Goal: Task Accomplishment & Management: Use online tool/utility

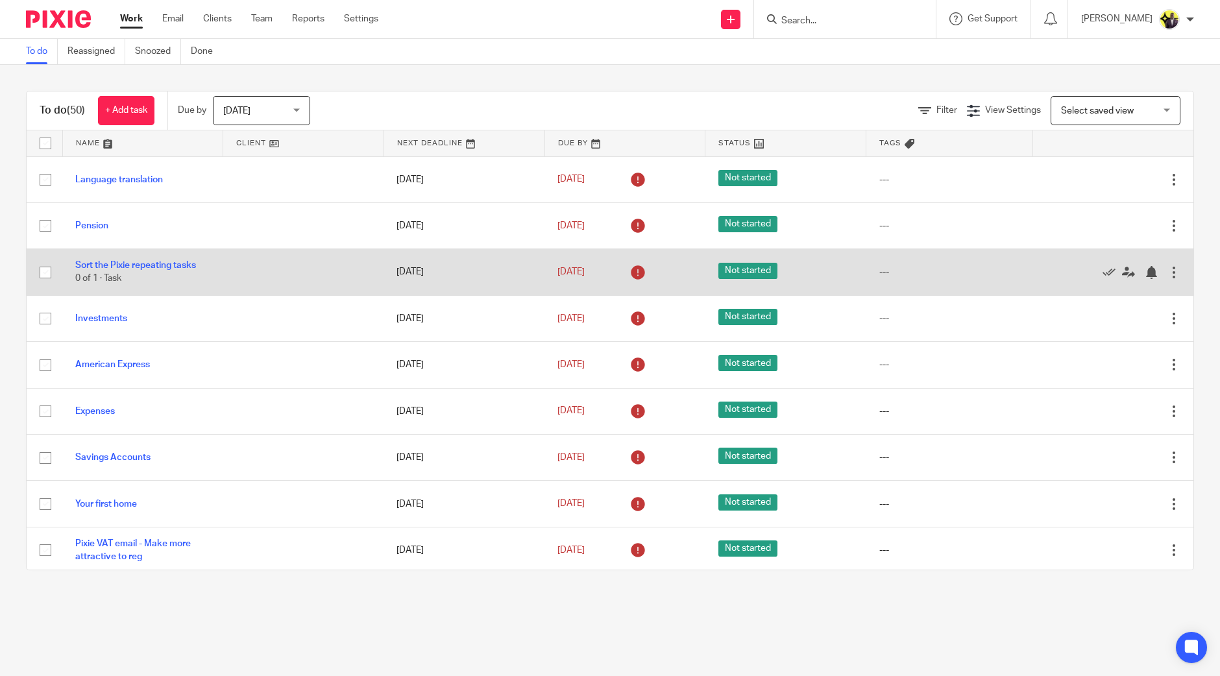
scroll to position [1894, 0]
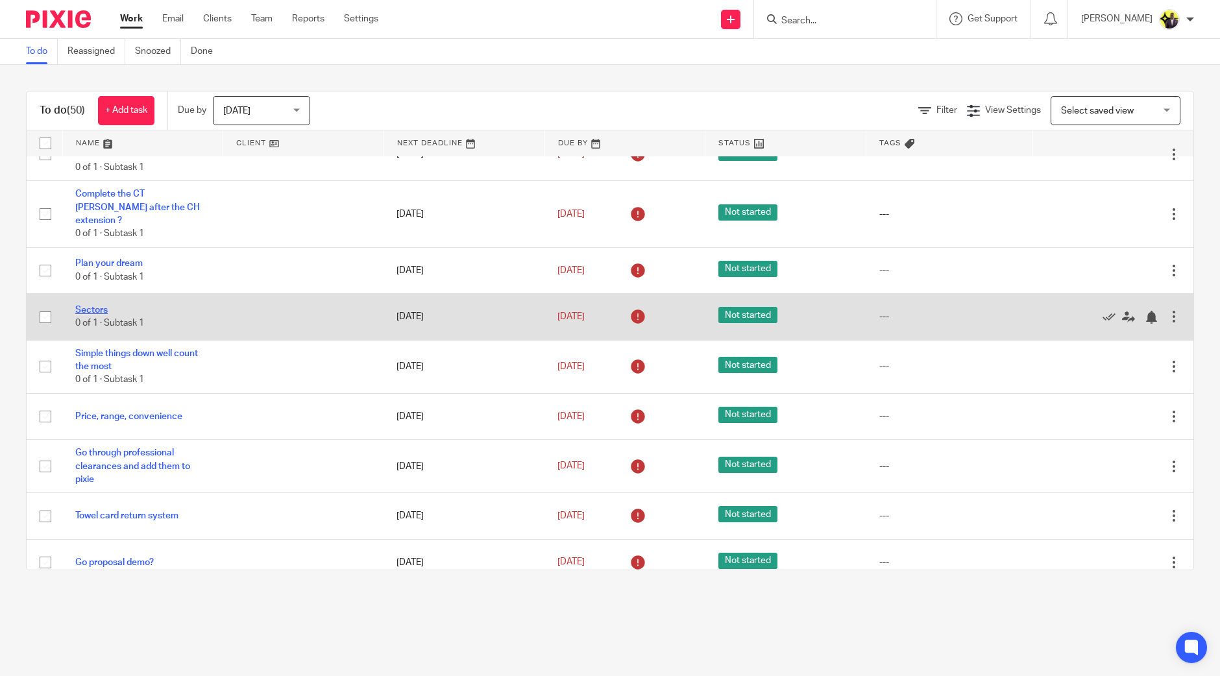
click at [104, 315] on link "Sectors" at bounding box center [91, 310] width 32 height 9
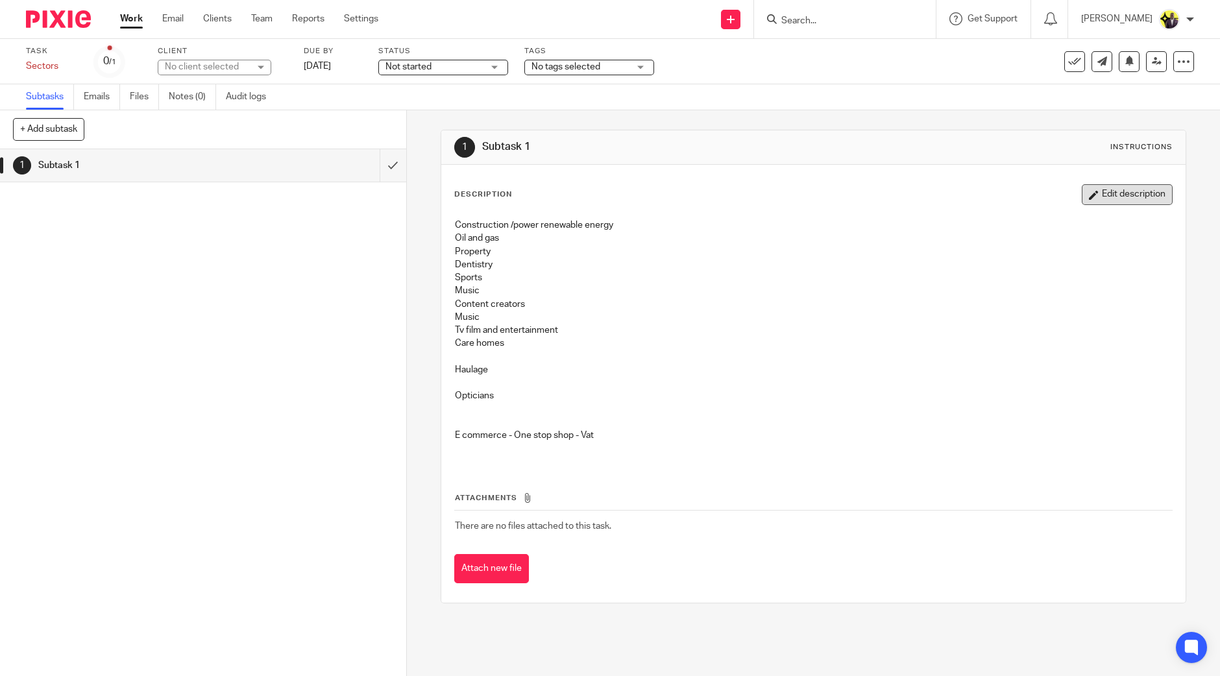
click at [1110, 189] on button "Edit description" at bounding box center [1127, 194] width 91 height 21
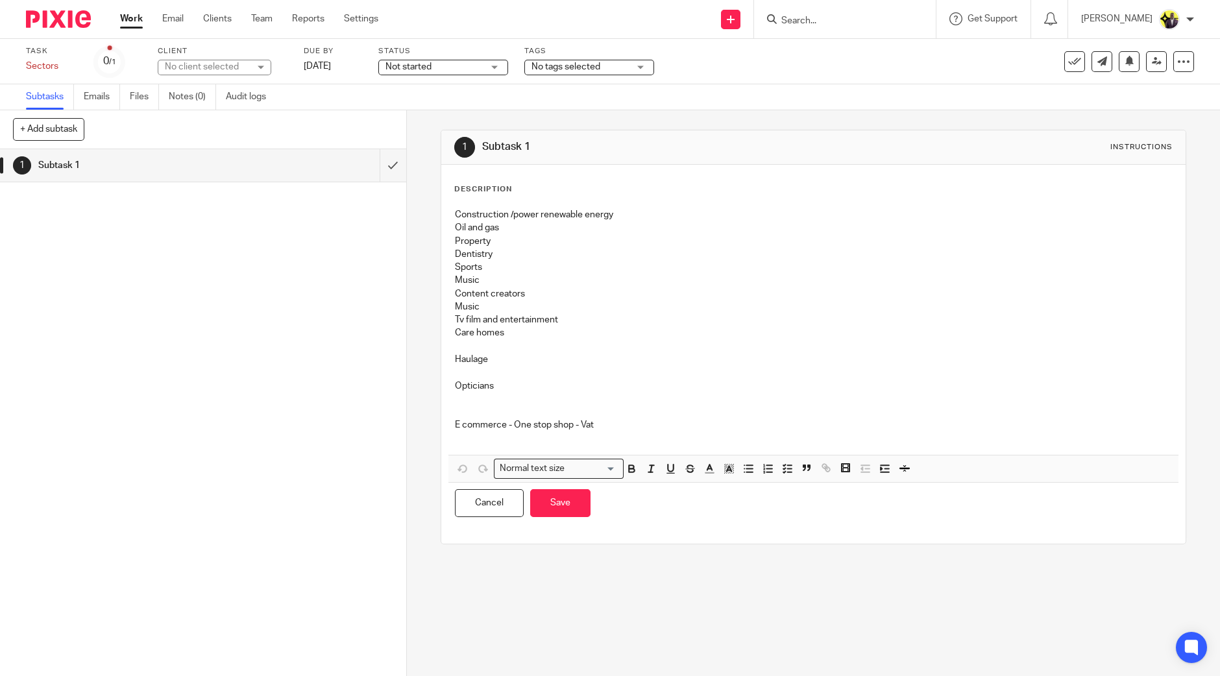
click at [631, 374] on p at bounding box center [813, 372] width 717 height 13
